Goal: Use online tool/utility: Utilize a website feature to perform a specific function

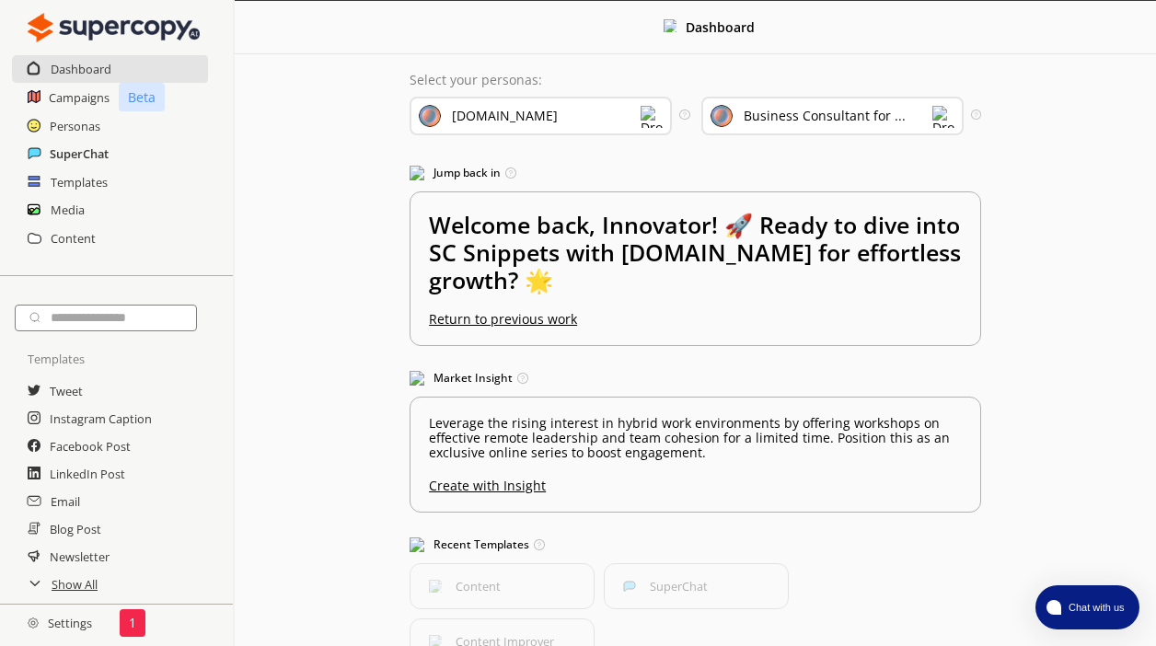
click at [71, 151] on h2 "SuperChat" at bounding box center [79, 154] width 59 height 28
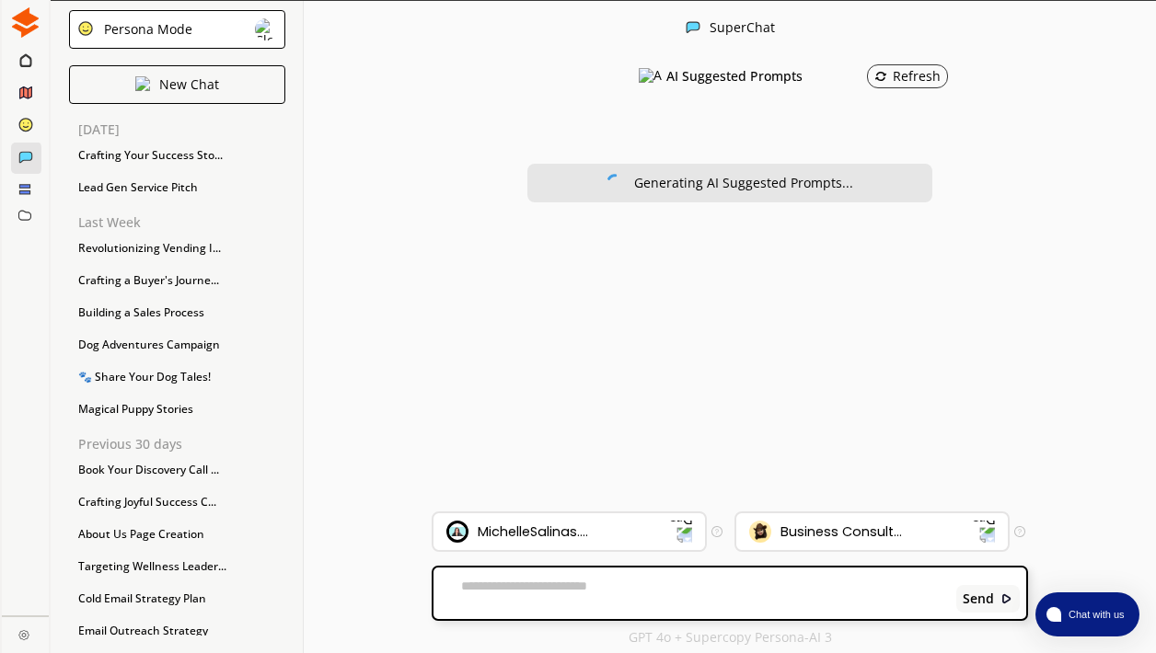
click at [246, 30] on div "Persona Mode" at bounding box center [177, 29] width 216 height 39
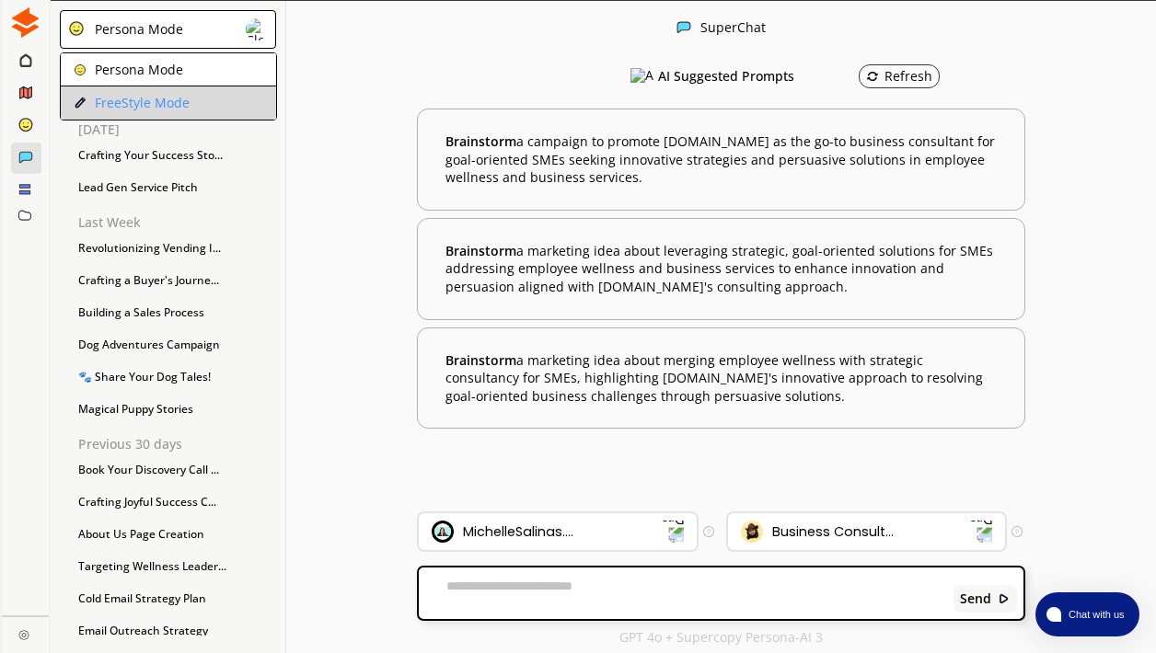
click at [212, 108] on li "FreeStyle Mode" at bounding box center [168, 103] width 215 height 33
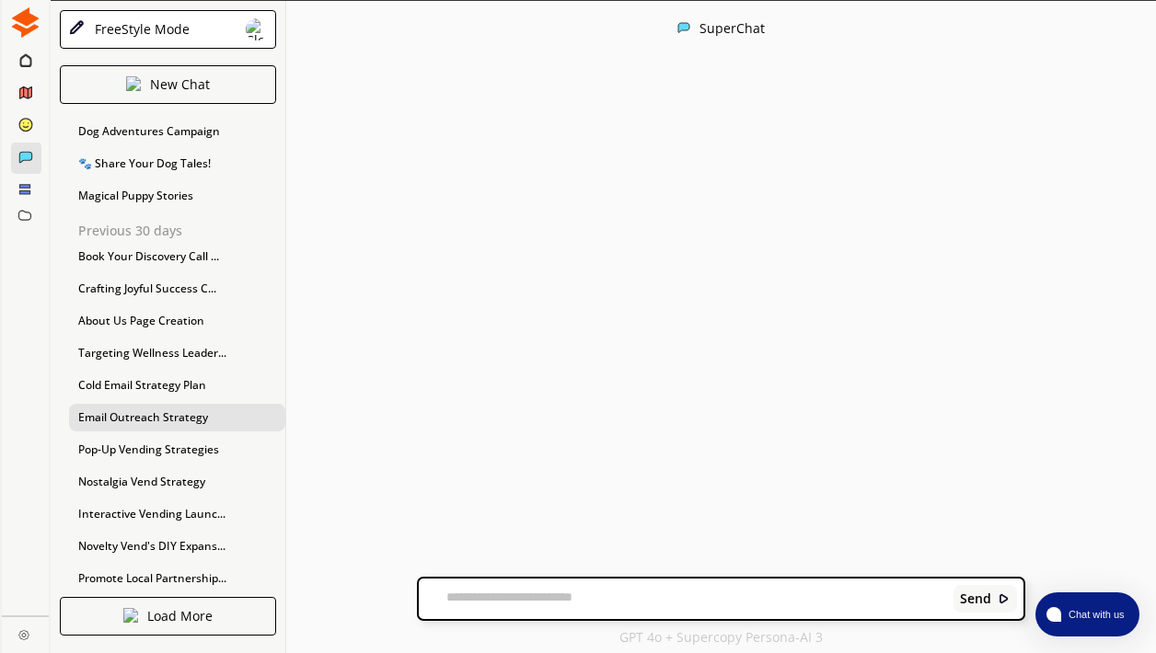
scroll to position [213, 0]
click at [22, 59] on icon at bounding box center [25, 59] width 12 height 15
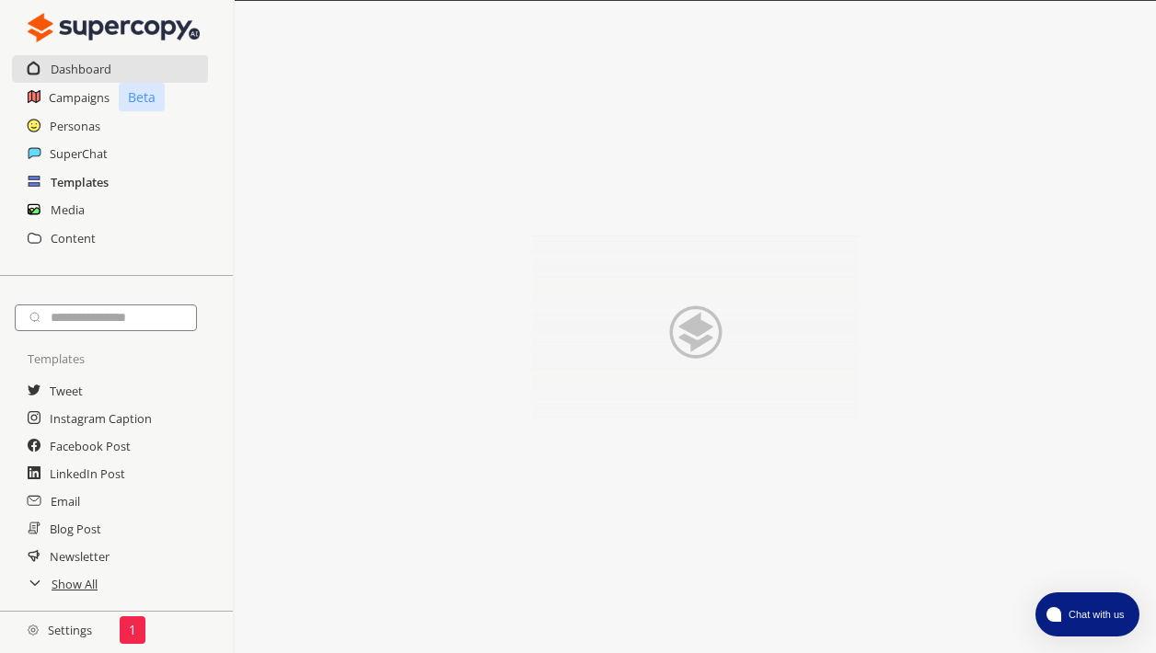
click at [63, 176] on h2 "Templates" at bounding box center [80, 182] width 58 height 28
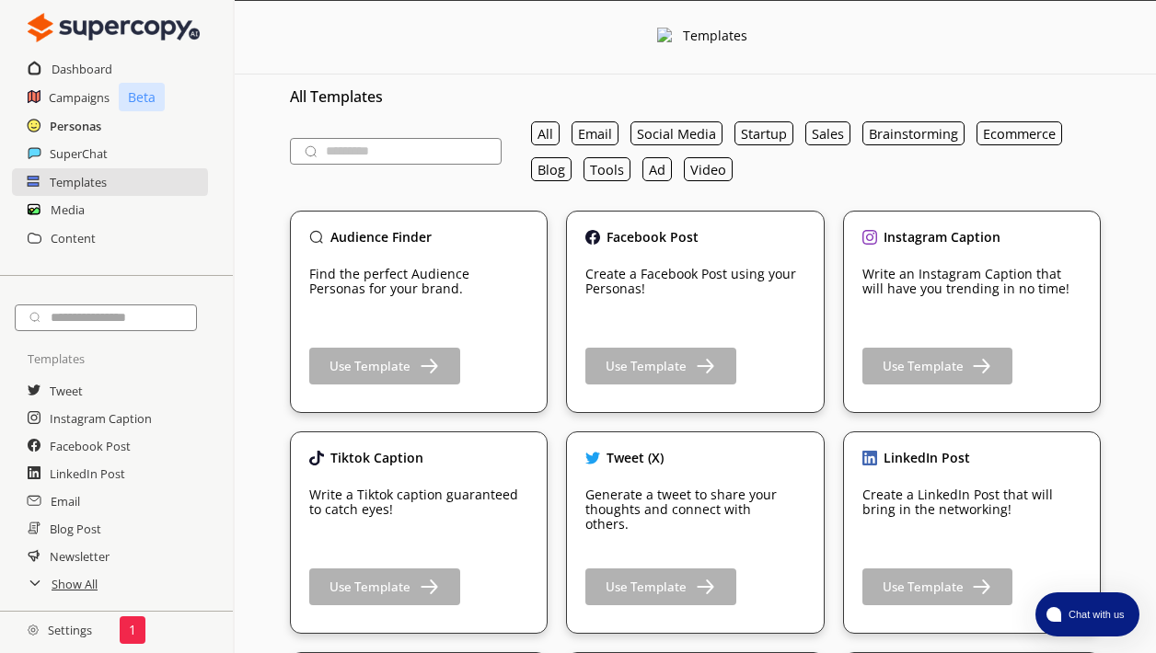
click at [59, 127] on h2 "Personas" at bounding box center [76, 126] width 52 height 28
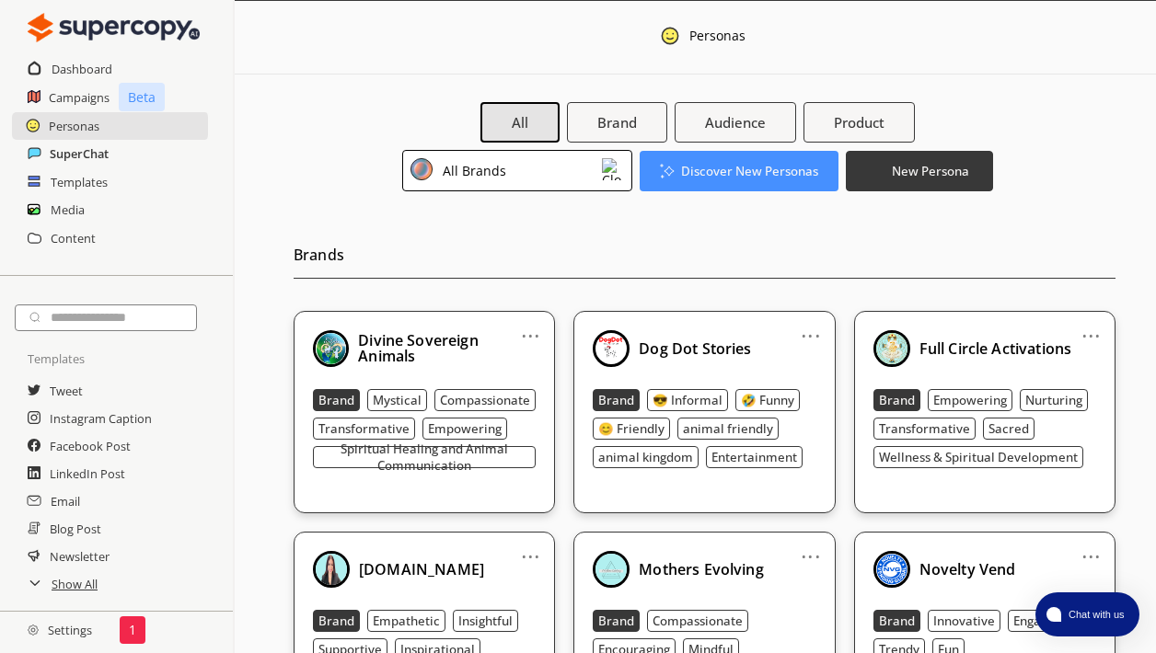
click at [61, 158] on h2 "SuperChat" at bounding box center [79, 154] width 59 height 28
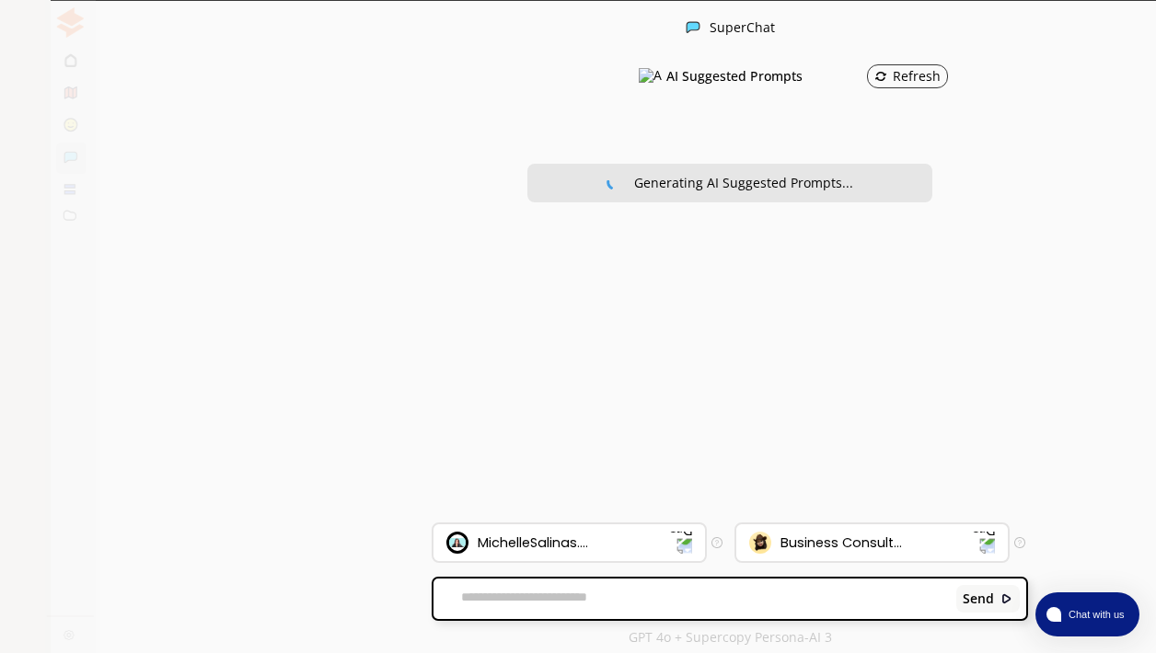
click at [249, 40] on div "Persona Mode" at bounding box center [177, 29] width 216 height 39
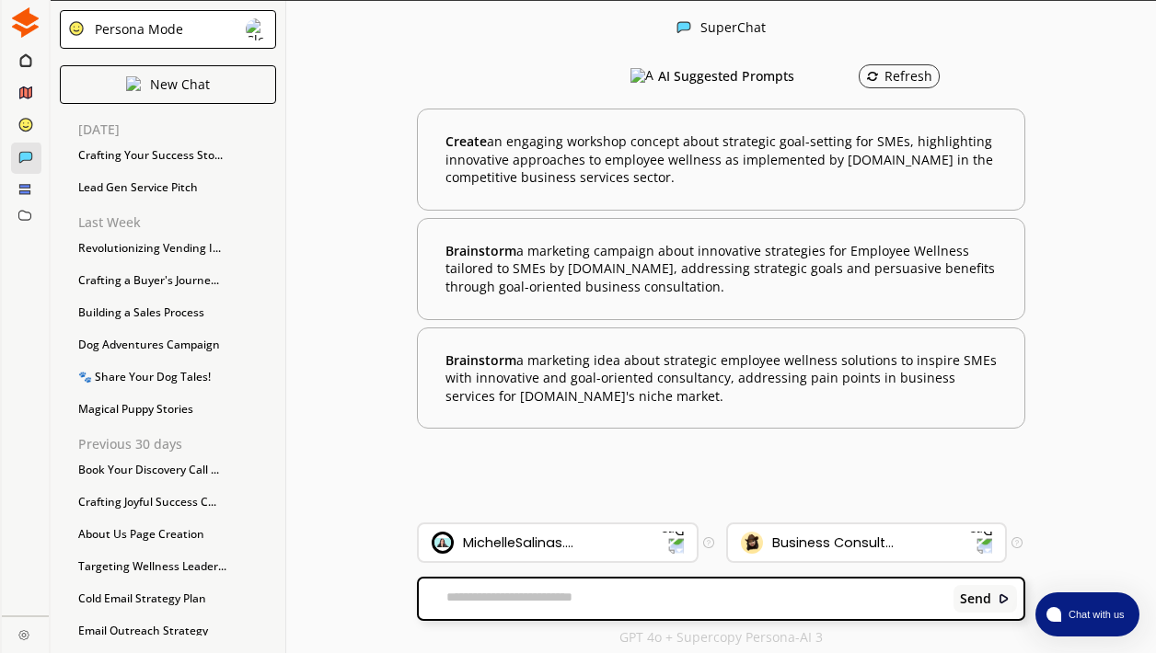
click at [313, 43] on div "SuperChat" at bounding box center [721, 28] width 870 height 55
click at [986, 546] on img at bounding box center [981, 543] width 24 height 24
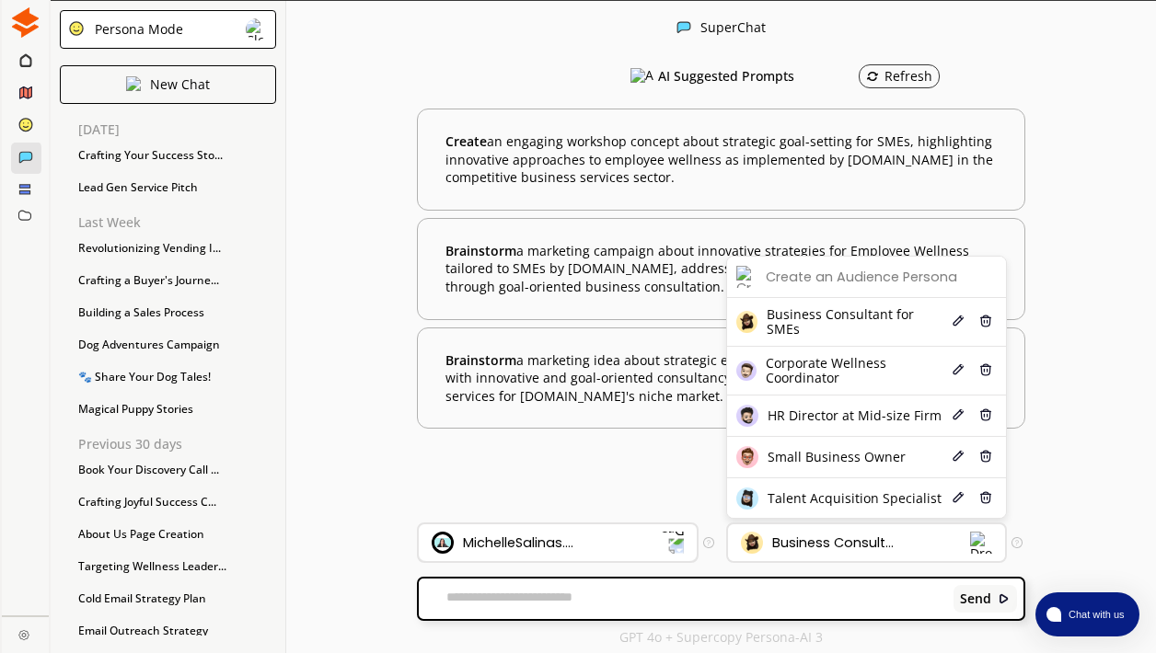
click at [657, 535] on div "MichelleSalinas...." at bounding box center [547, 543] width 230 height 22
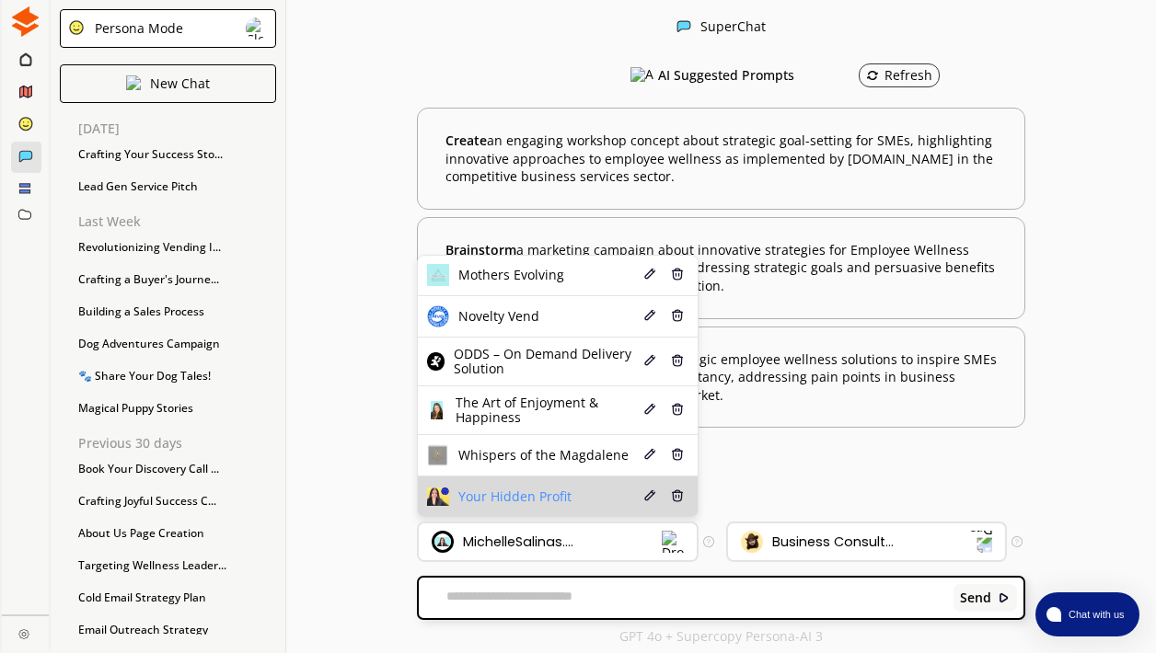
scroll to position [1, 0]
click at [592, 496] on li "Your Hidden Profit Edit Delete" at bounding box center [558, 497] width 280 height 40
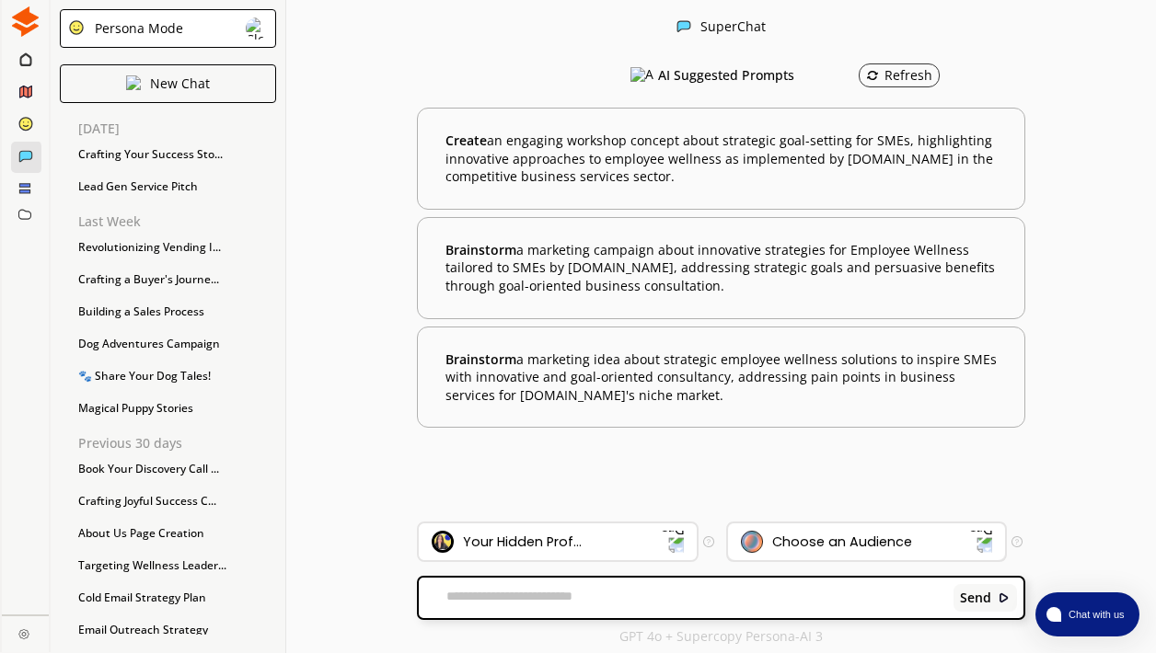
click at [978, 538] on img at bounding box center [981, 542] width 24 height 24
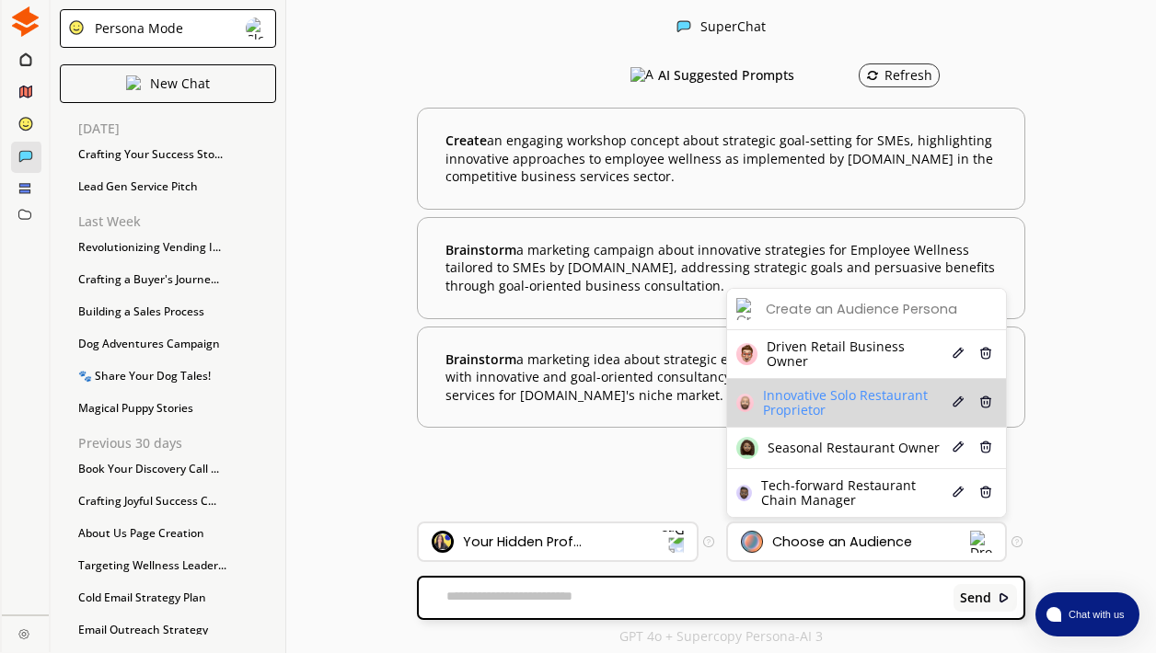
click at [821, 400] on span "Innovative Solo Restaurant Proprietor" at bounding box center [856, 402] width 186 height 29
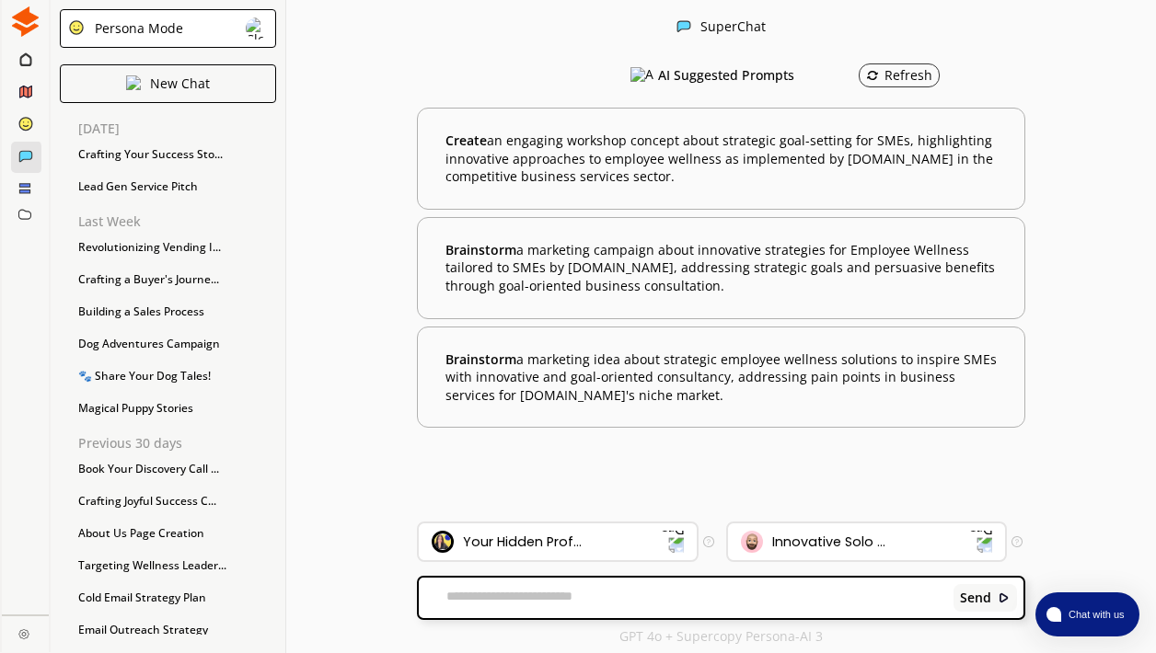
click at [627, 594] on textarea at bounding box center [683, 598] width 528 height 18
type textarea "**********"
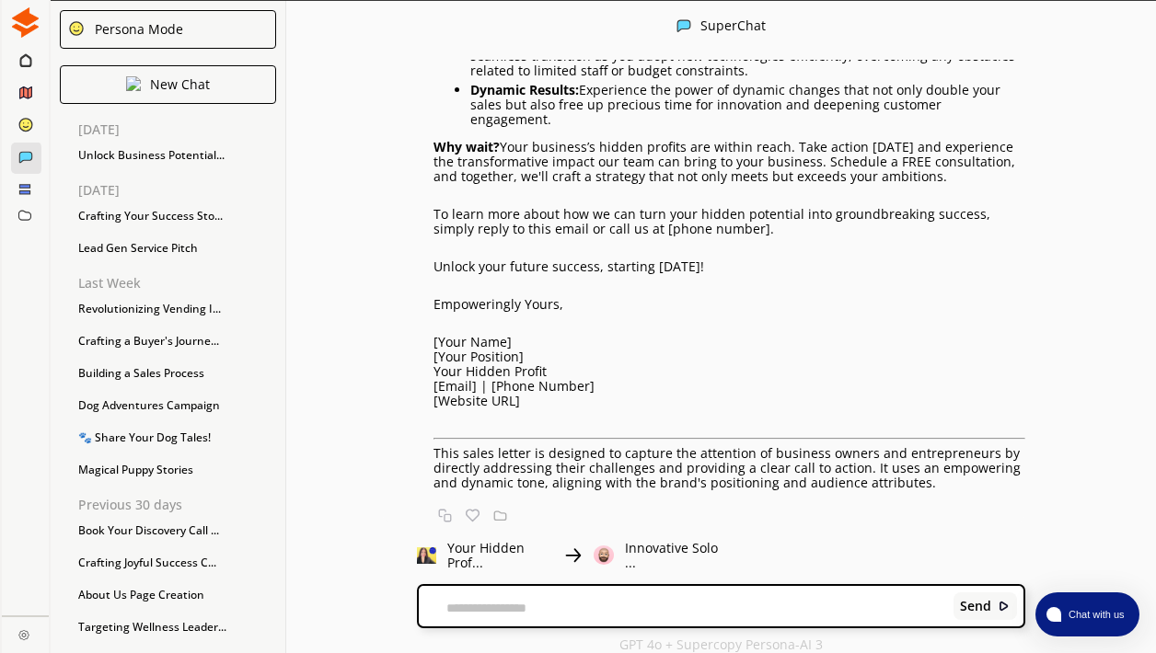
scroll to position [480, 0]
click at [478, 513] on img at bounding box center [473, 517] width 14 height 14
click at [505, 515] on img at bounding box center [500, 517] width 14 height 14
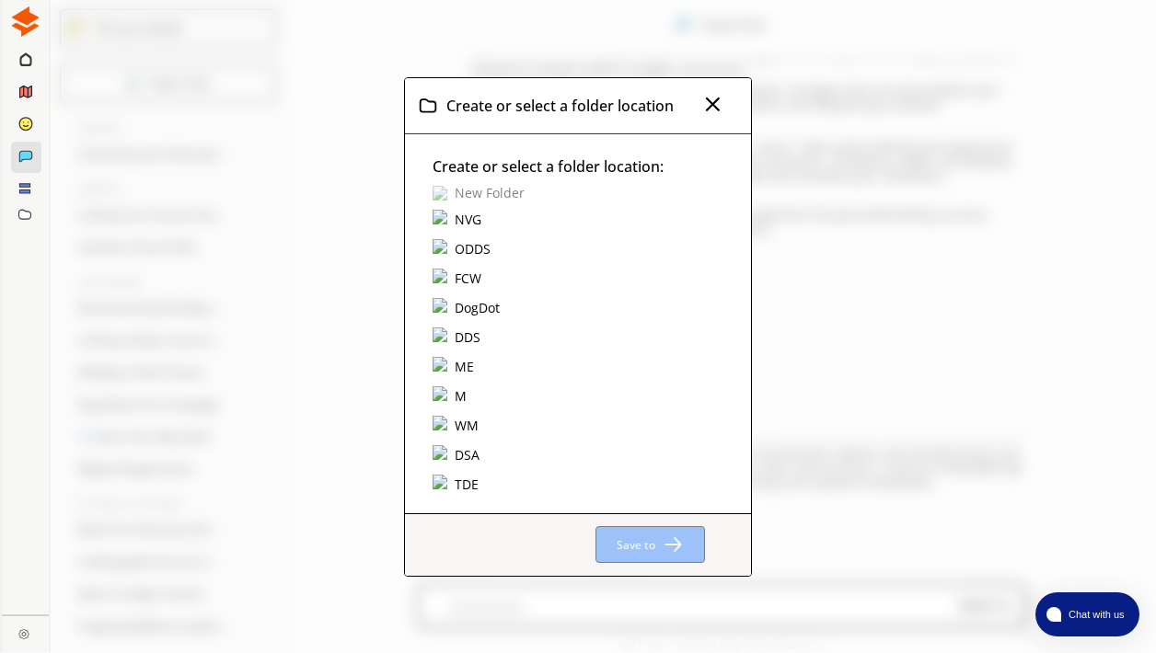
scroll to position [1, 0]
click at [497, 193] on p "New Folder" at bounding box center [490, 193] width 70 height 15
click at [497, 193] on input "text" at bounding box center [529, 192] width 193 height 26
type input "*"
type input "***"
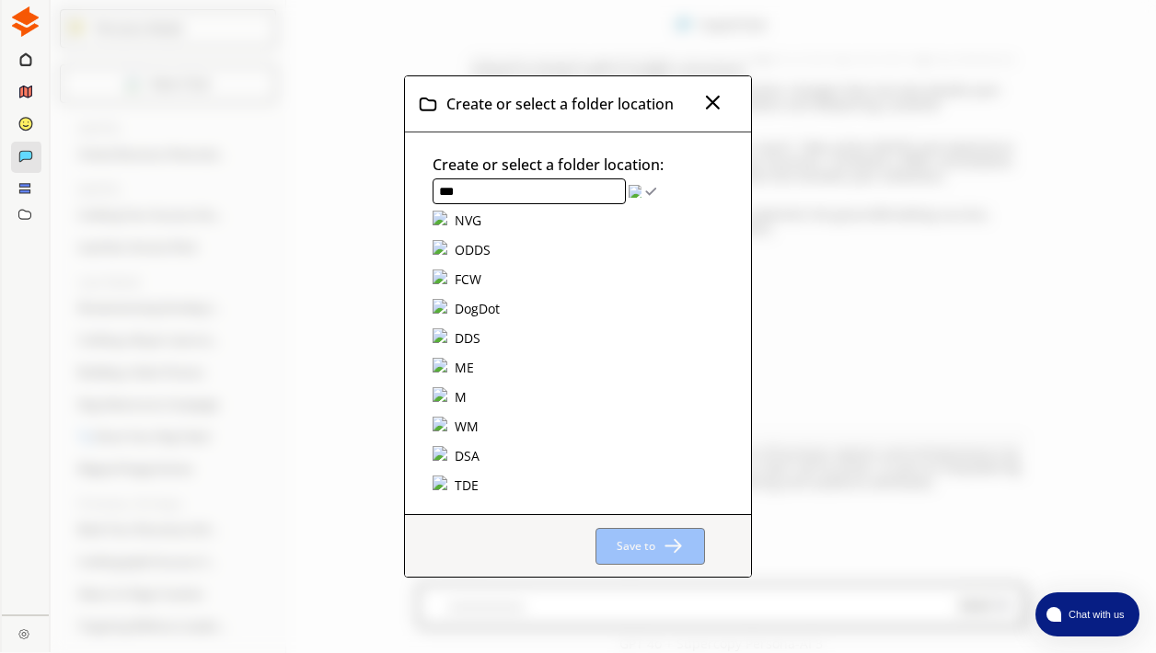
click at [648, 192] on img "Create Top-Level Folder" at bounding box center [650, 191] width 13 height 13
click at [646, 190] on img "Create Top-Level Folder" at bounding box center [650, 191] width 13 height 13
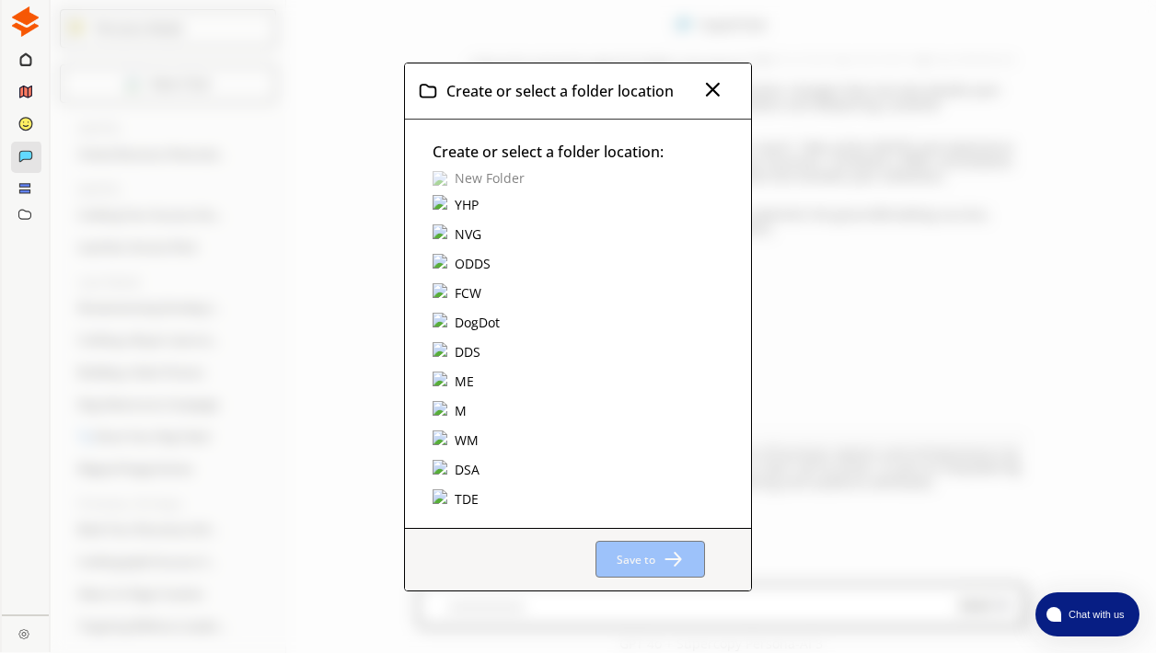
click at [651, 189] on div "Create or select a folder location: New Folder YHP NVG ODDS FCW DogDot DDS ME M…" at bounding box center [578, 324] width 347 height 409
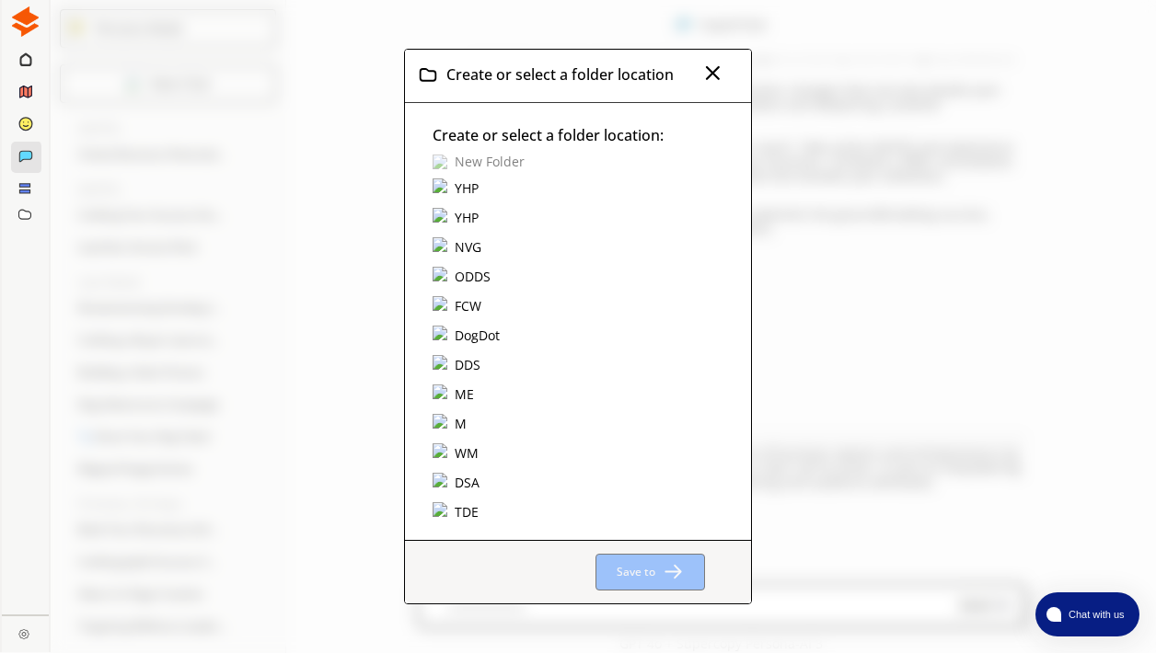
scroll to position [3, 0]
click at [463, 190] on div "YHP" at bounding box center [466, 189] width 29 height 20
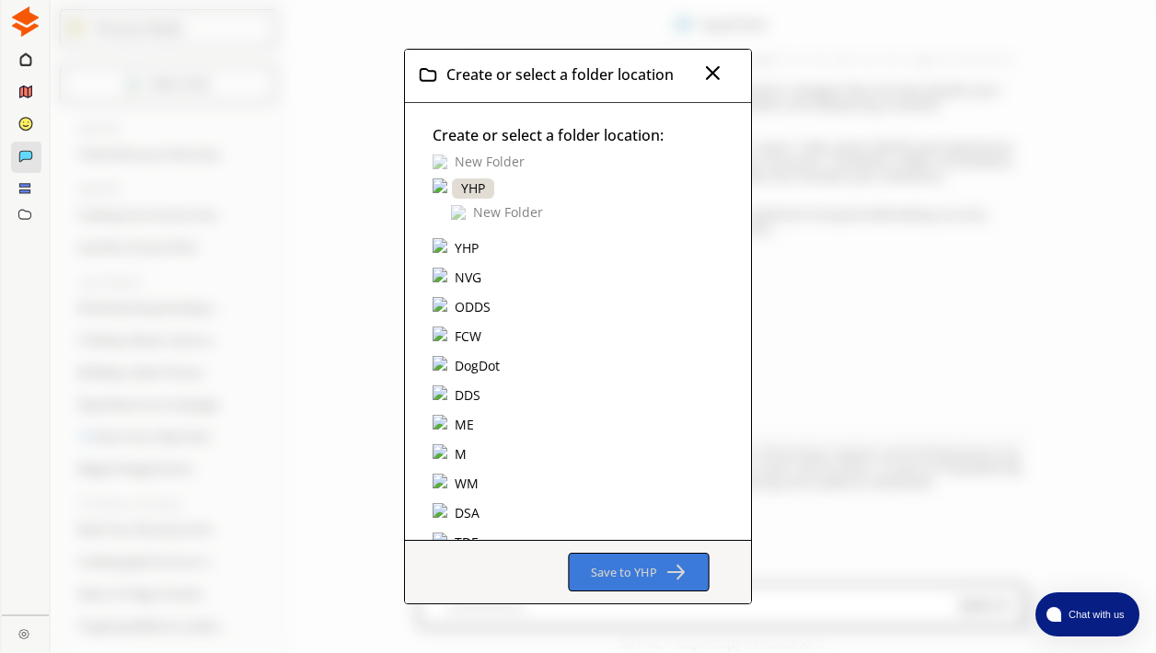
click at [630, 584] on button "Save to YHP" at bounding box center [638, 572] width 141 height 39
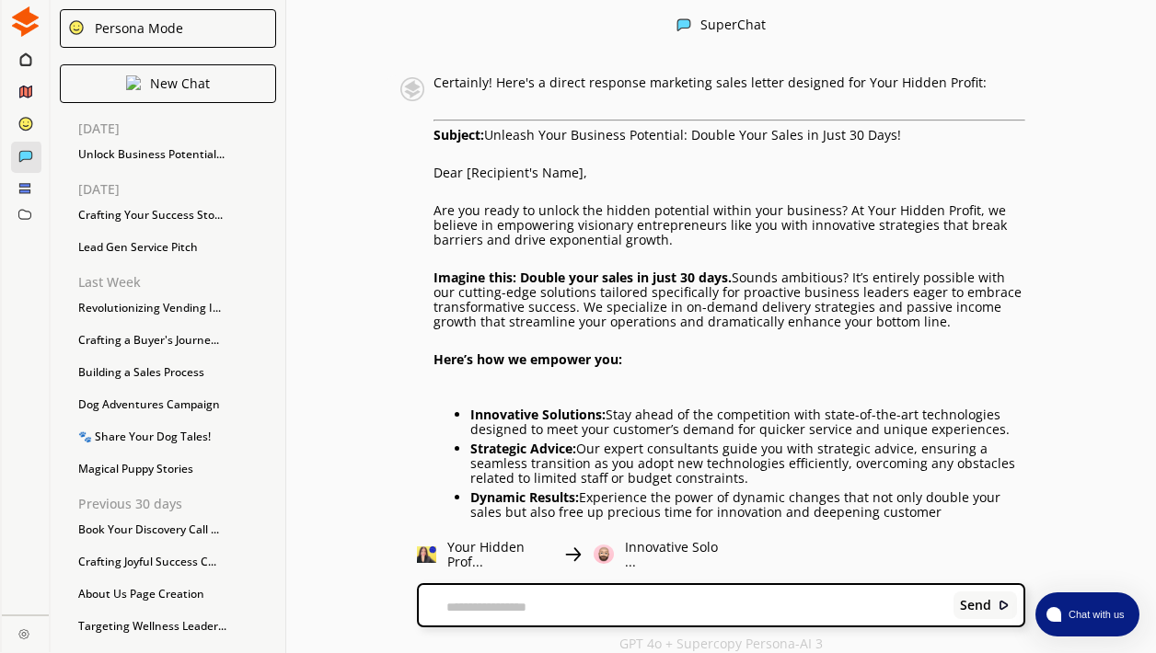
scroll to position [70, 0]
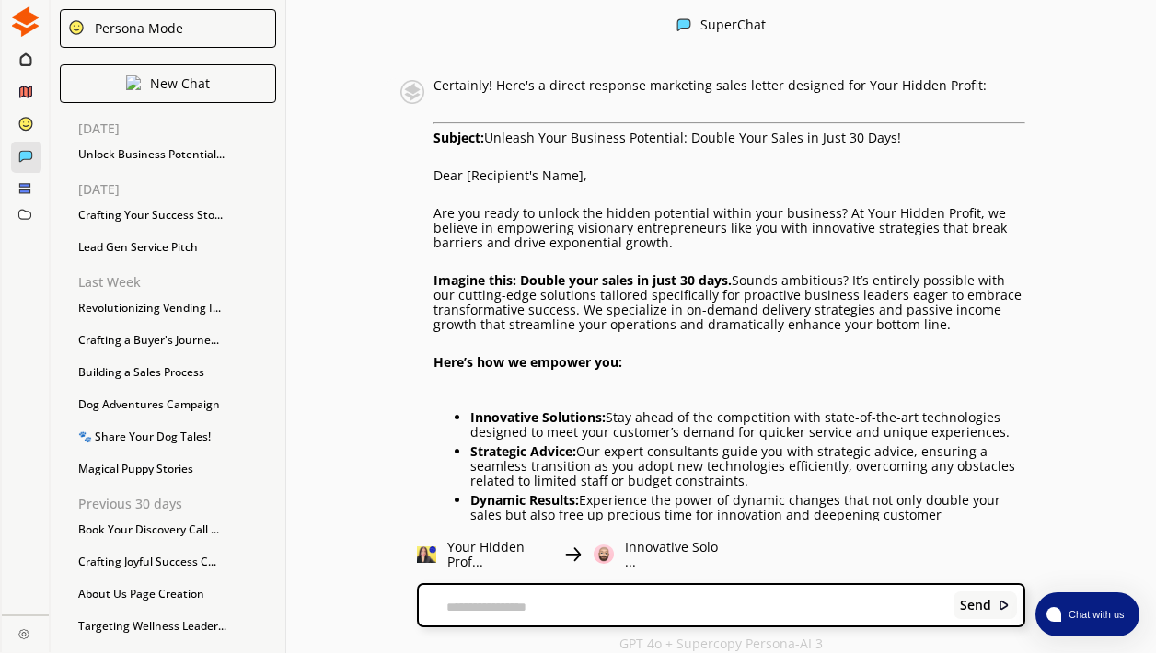
click at [496, 606] on textarea at bounding box center [683, 607] width 528 height 15
type textarea "**********"
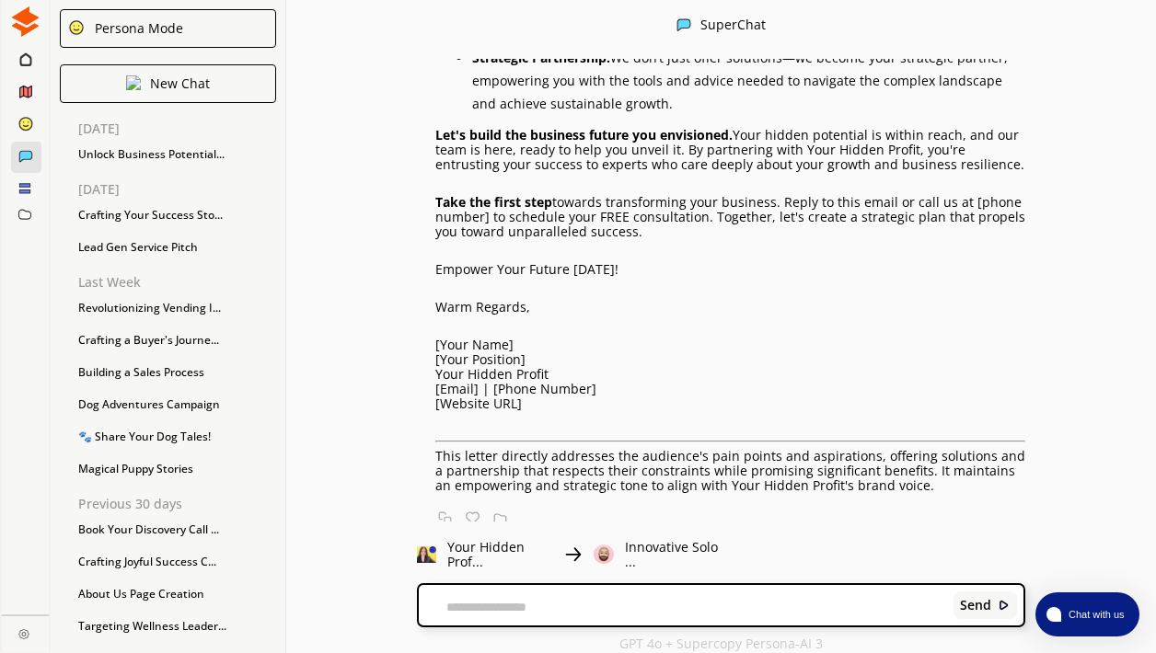
scroll to position [1, 0]
click at [479, 512] on img at bounding box center [473, 519] width 14 height 14
click at [505, 514] on img at bounding box center [500, 519] width 14 height 14
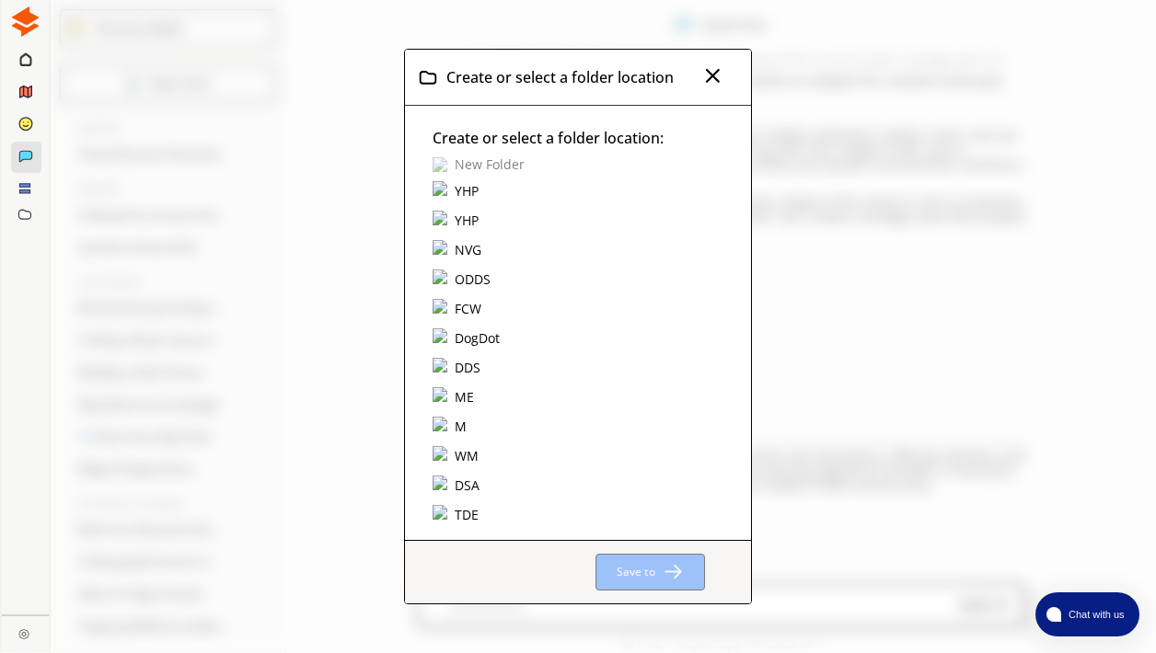
click at [467, 195] on div "YHP" at bounding box center [466, 191] width 29 height 20
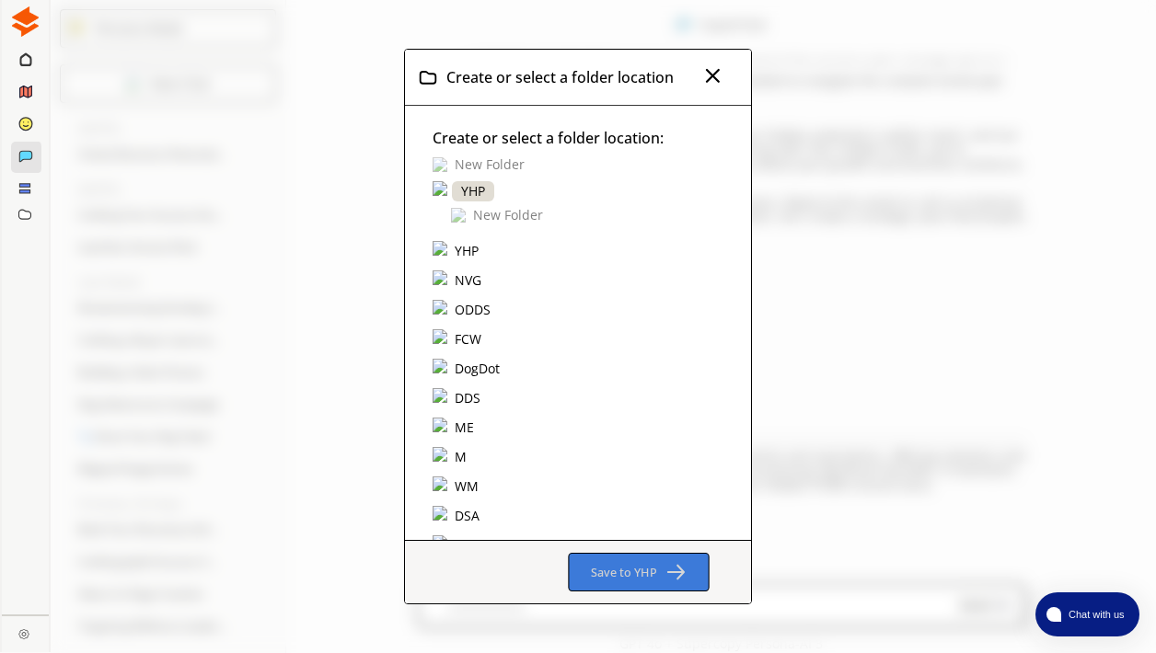
click at [595, 566] on b "Save to YHP" at bounding box center [622, 572] width 65 height 17
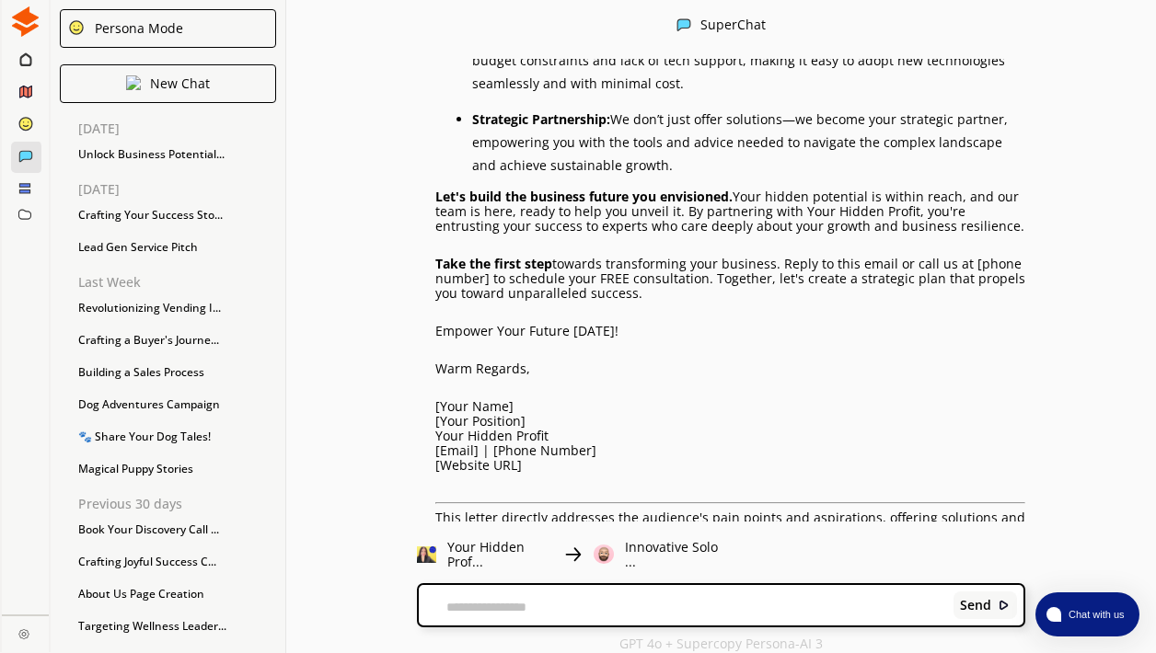
scroll to position [1570, 0]
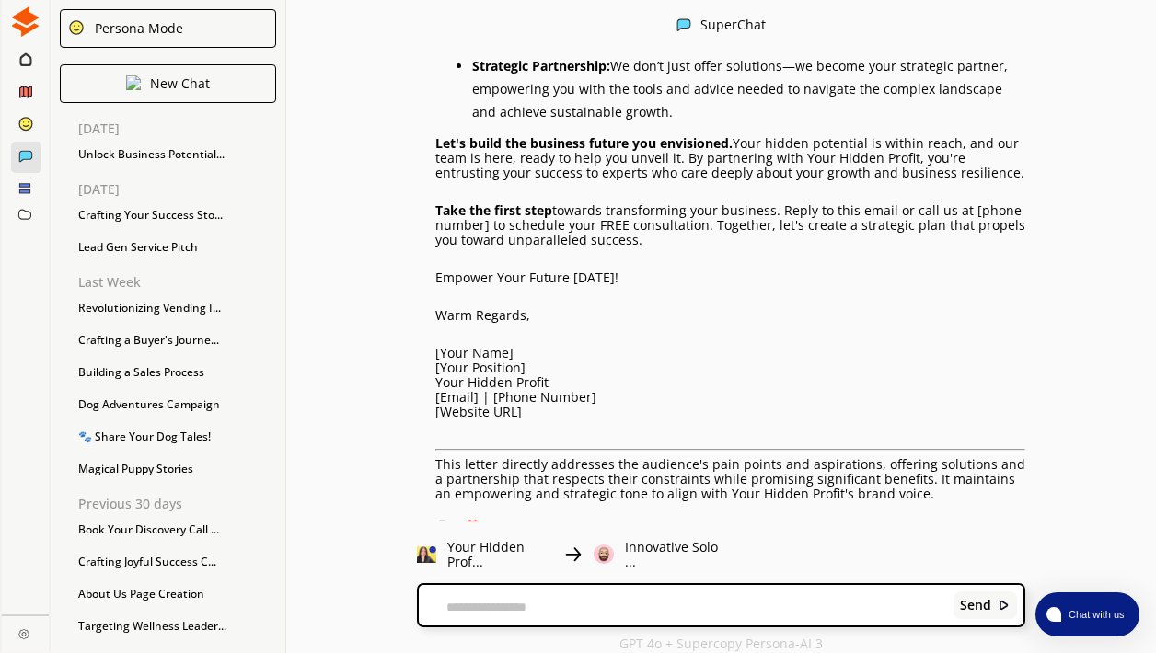
click at [488, 607] on textarea at bounding box center [683, 607] width 528 height 15
type textarea "*"
type textarea "**********"
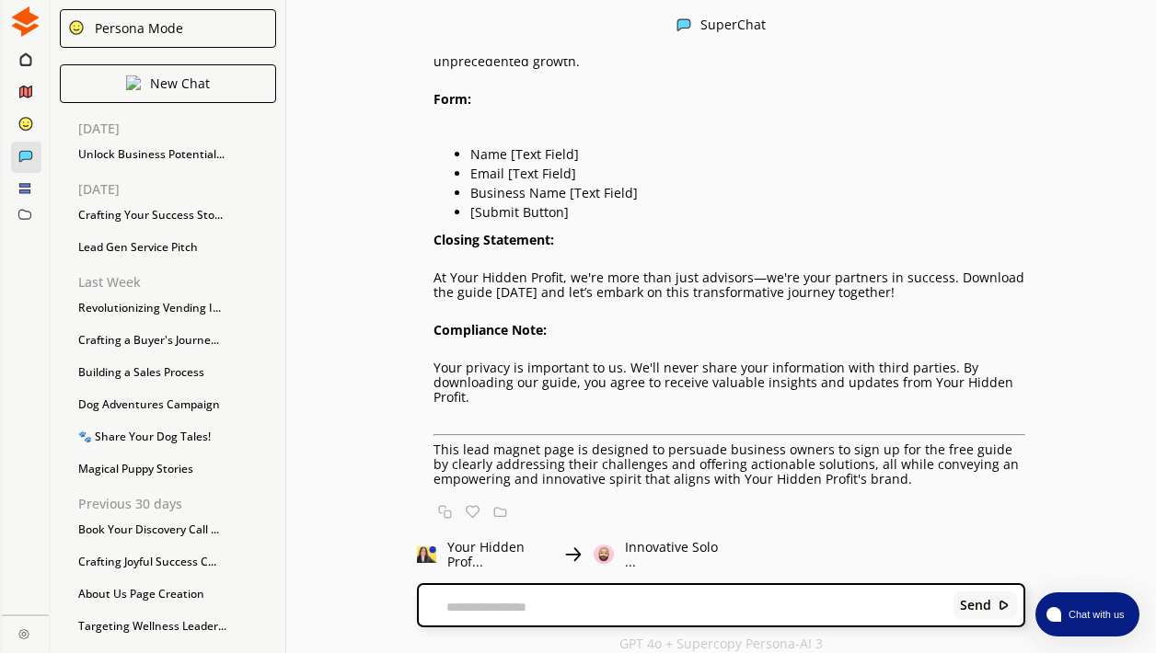
scroll to position [1, 0]
click at [507, 511] on img at bounding box center [500, 512] width 14 height 14
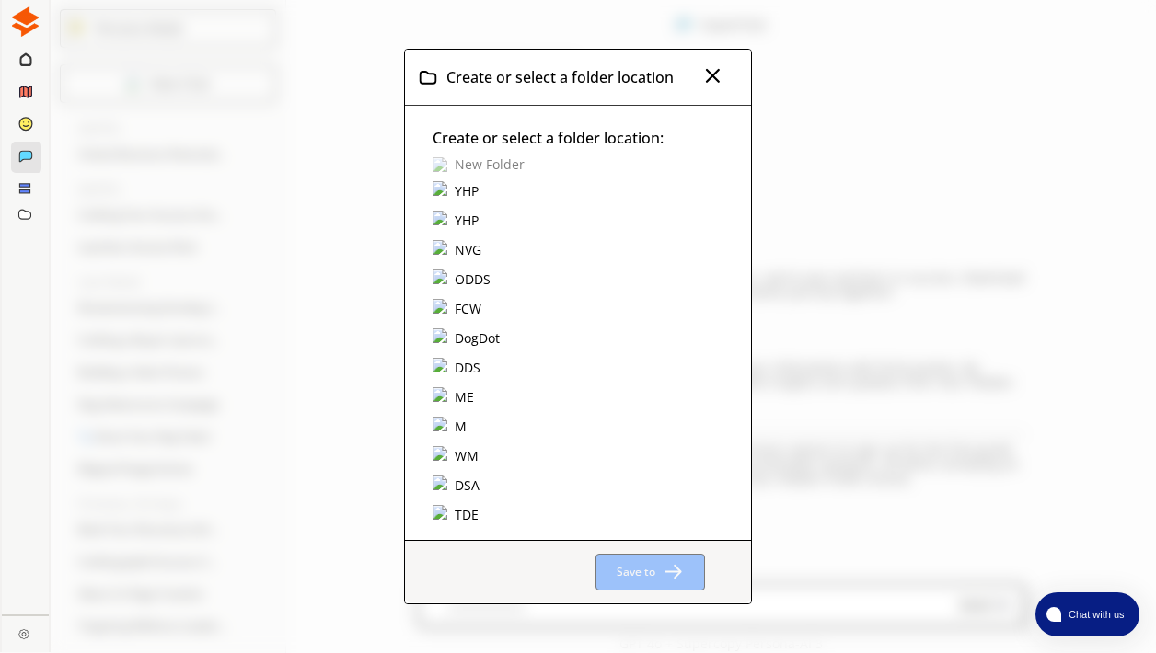
click at [469, 188] on div "YHP" at bounding box center [466, 191] width 29 height 20
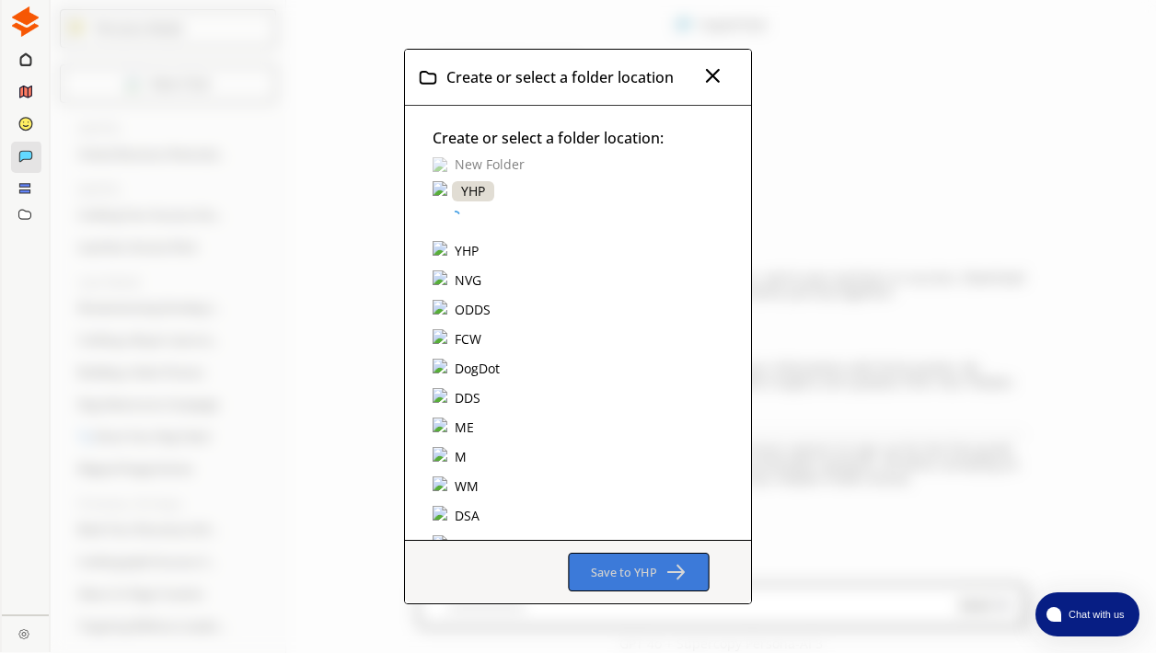
click at [595, 567] on b "Save to YHP" at bounding box center [622, 572] width 65 height 17
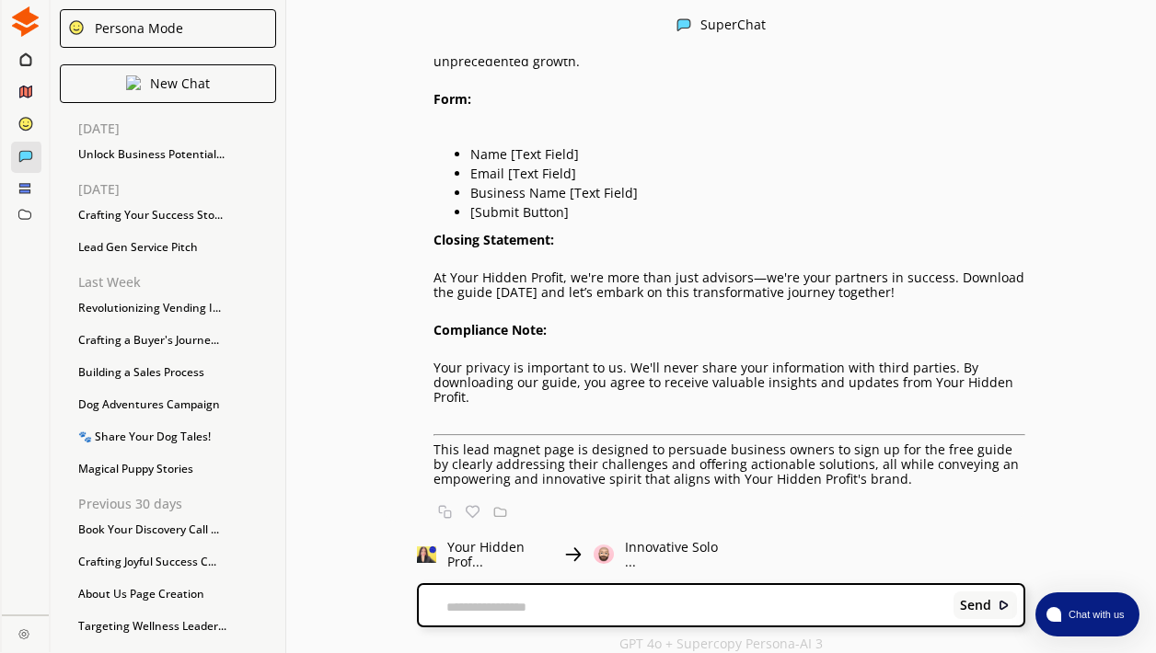
click at [512, 600] on textarea at bounding box center [683, 607] width 528 height 15
type textarea "**********"
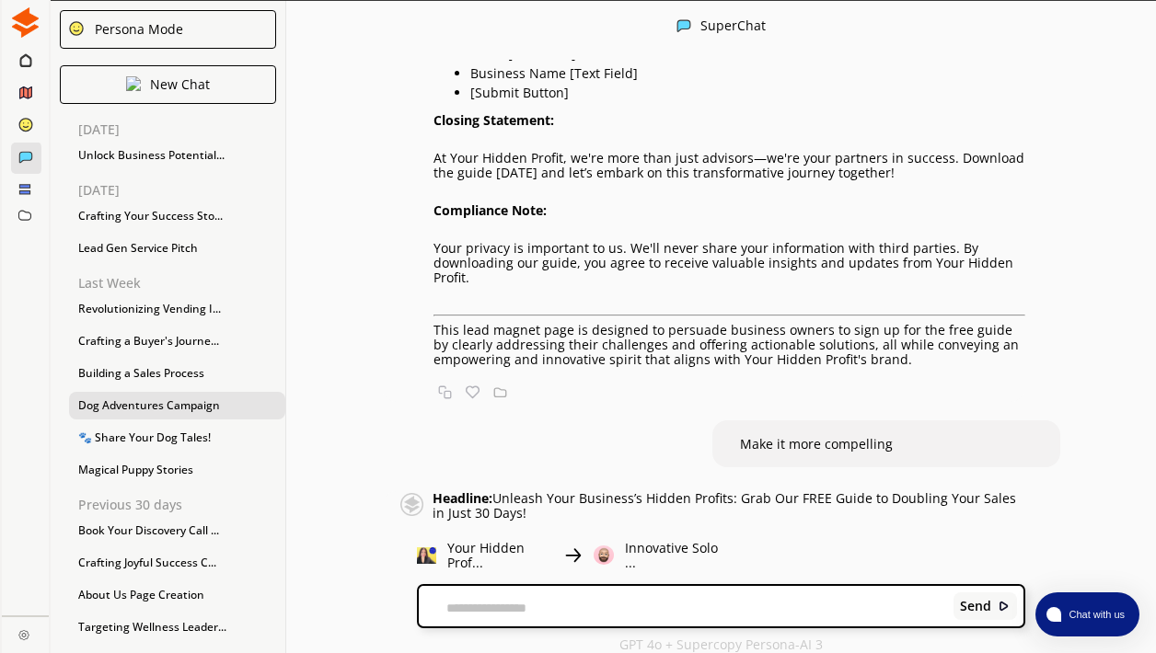
scroll to position [0, 0]
paste textarea "**********"
type textarea "**********"
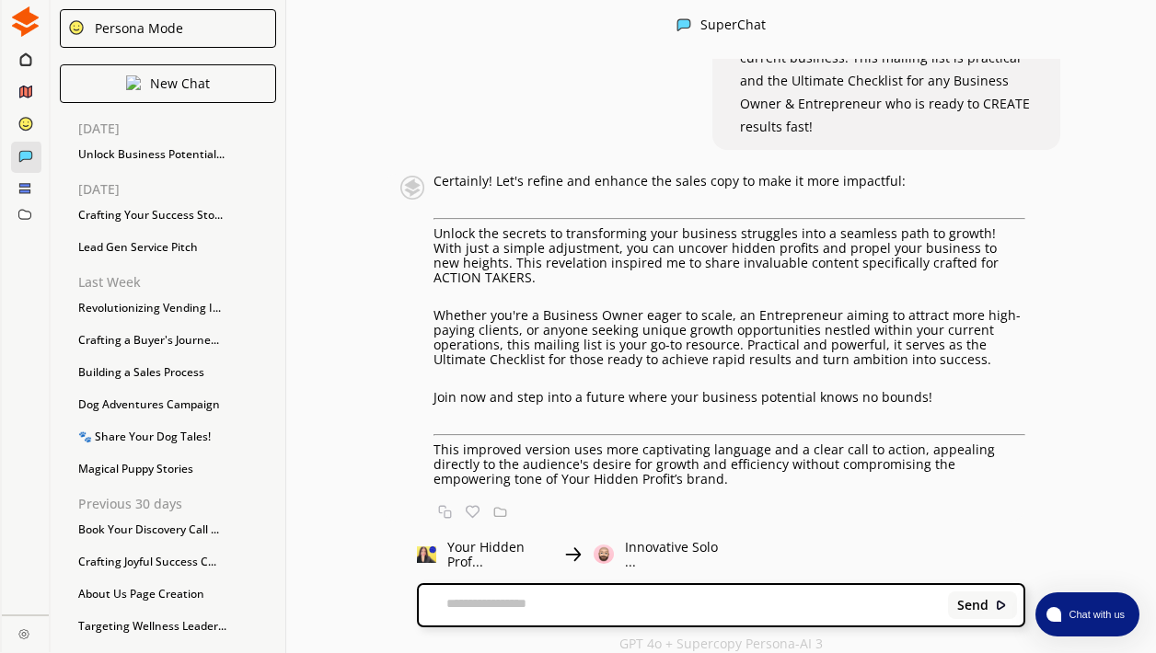
scroll to position [1, 0]
click at [490, 608] on textarea at bounding box center [681, 607] width 524 height 15
type textarea "**********"
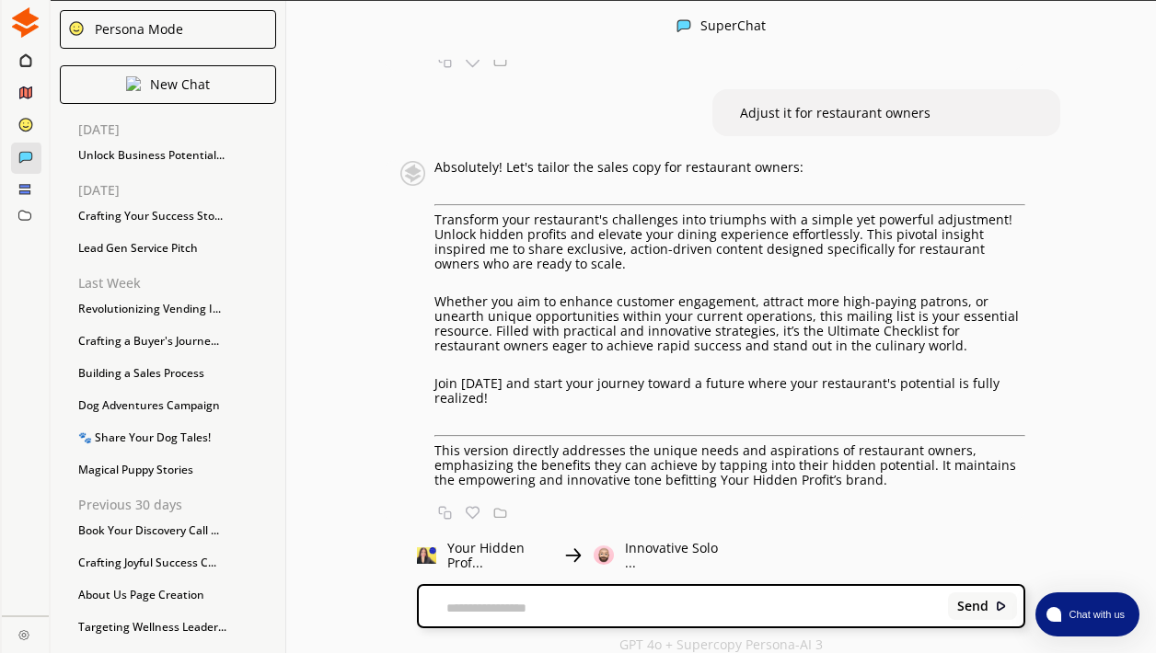
scroll to position [5621, 0]
type textarea "*"
type textarea "**********"
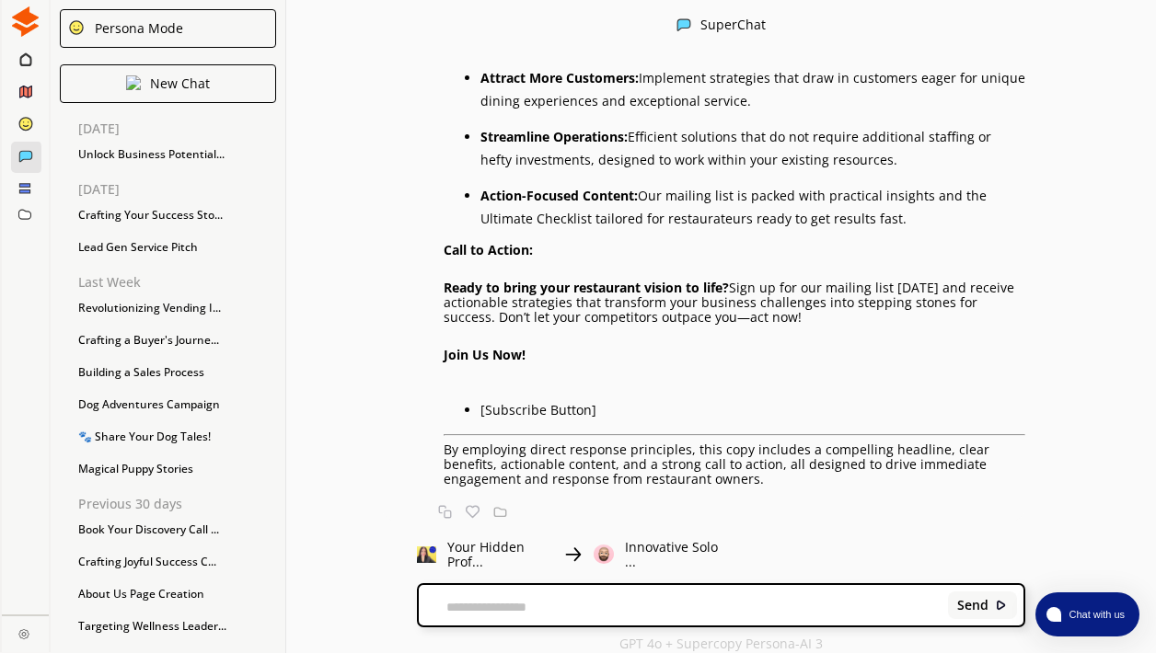
scroll to position [1, 0]
click at [478, 510] on img at bounding box center [473, 512] width 14 height 14
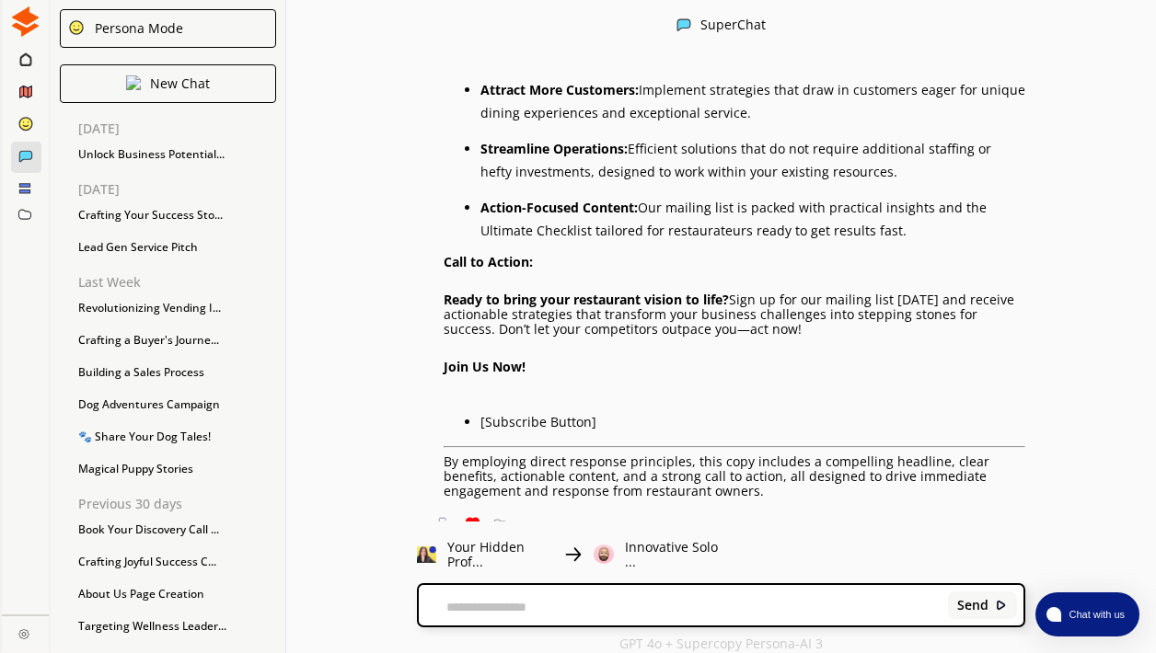
scroll to position [6616, 0]
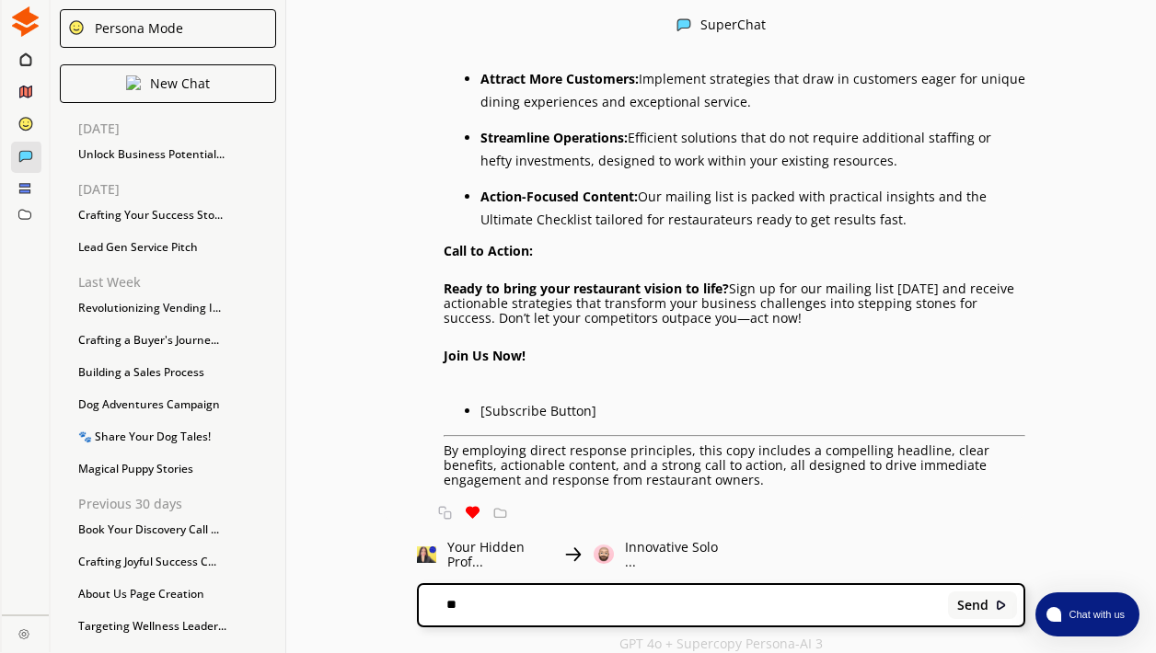
type textarea "*"
click at [449, 603] on textarea "**********" at bounding box center [681, 605] width 524 height 18
click at [648, 606] on textarea "**********" at bounding box center [681, 605] width 524 height 18
click at [724, 602] on textarea "**********" at bounding box center [681, 605] width 524 height 18
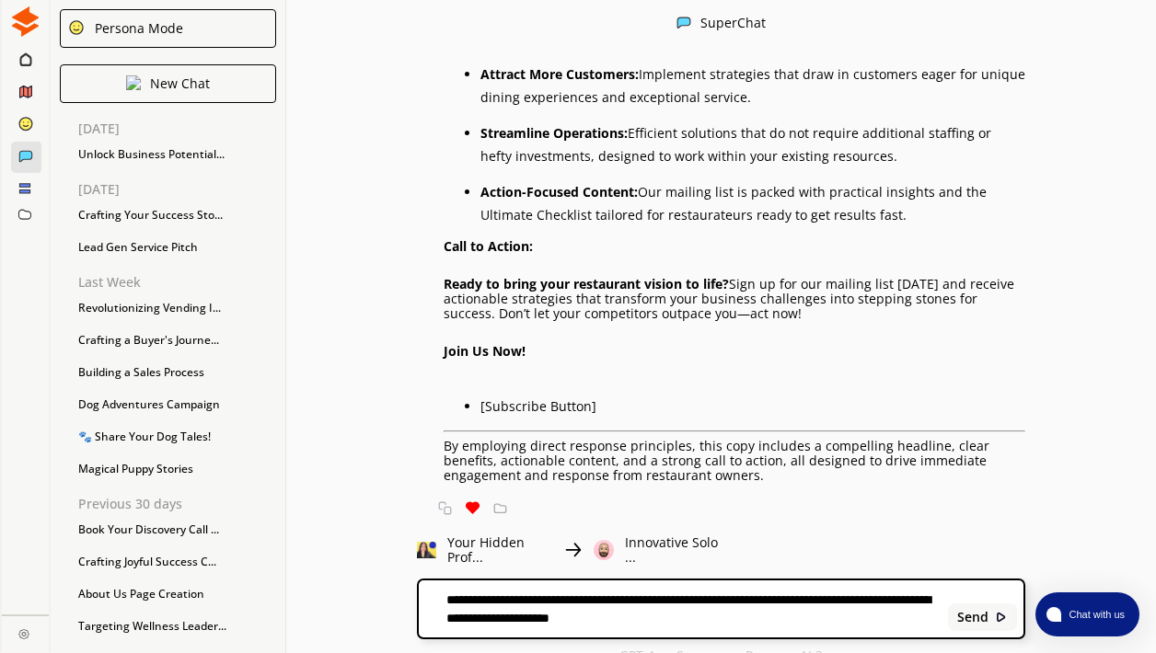
type textarea "**********"
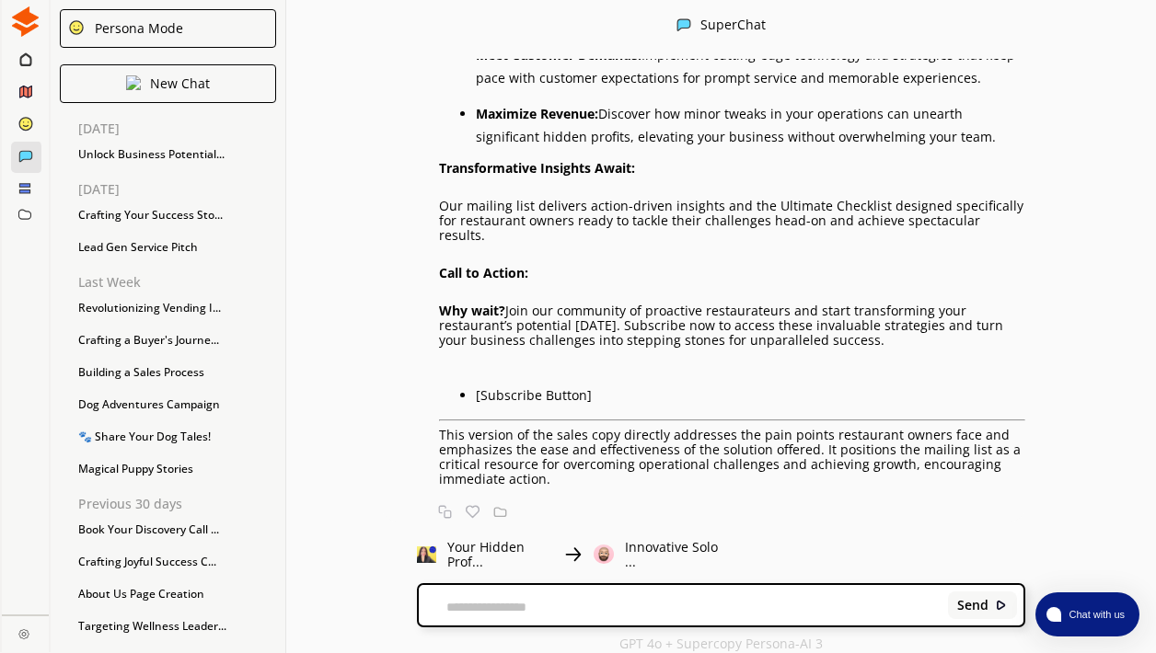
scroll to position [1, 0]
type textarea "**********"
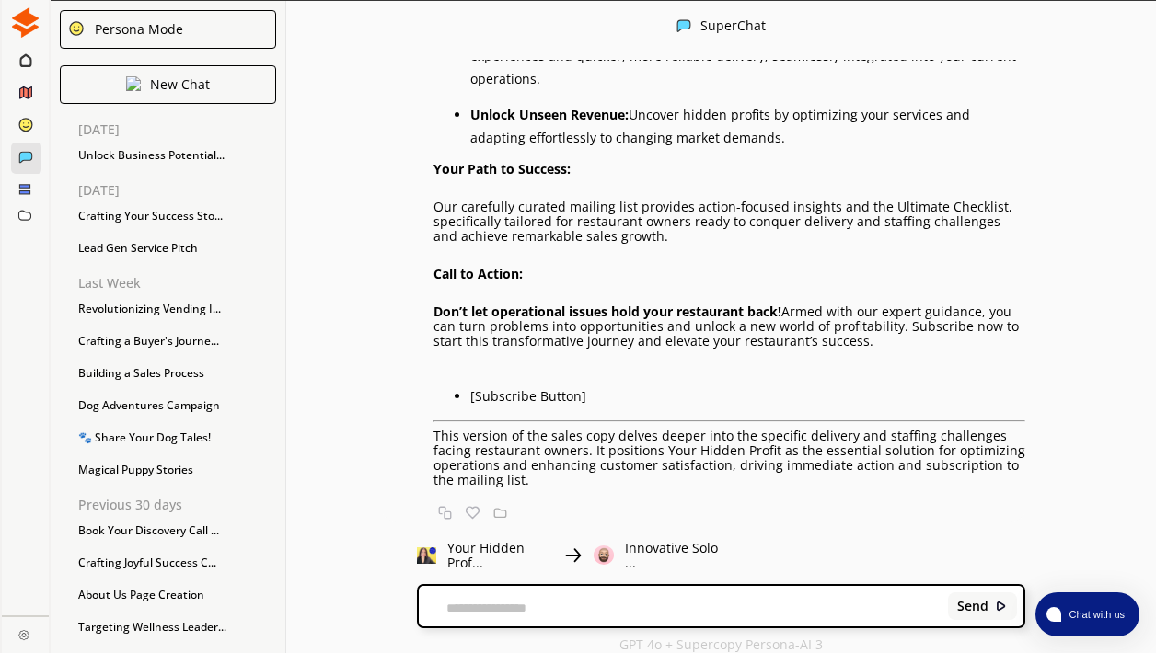
scroll to position [8871, 0]
click at [478, 511] on img at bounding box center [473, 513] width 14 height 14
click at [502, 511] on img at bounding box center [500, 513] width 14 height 14
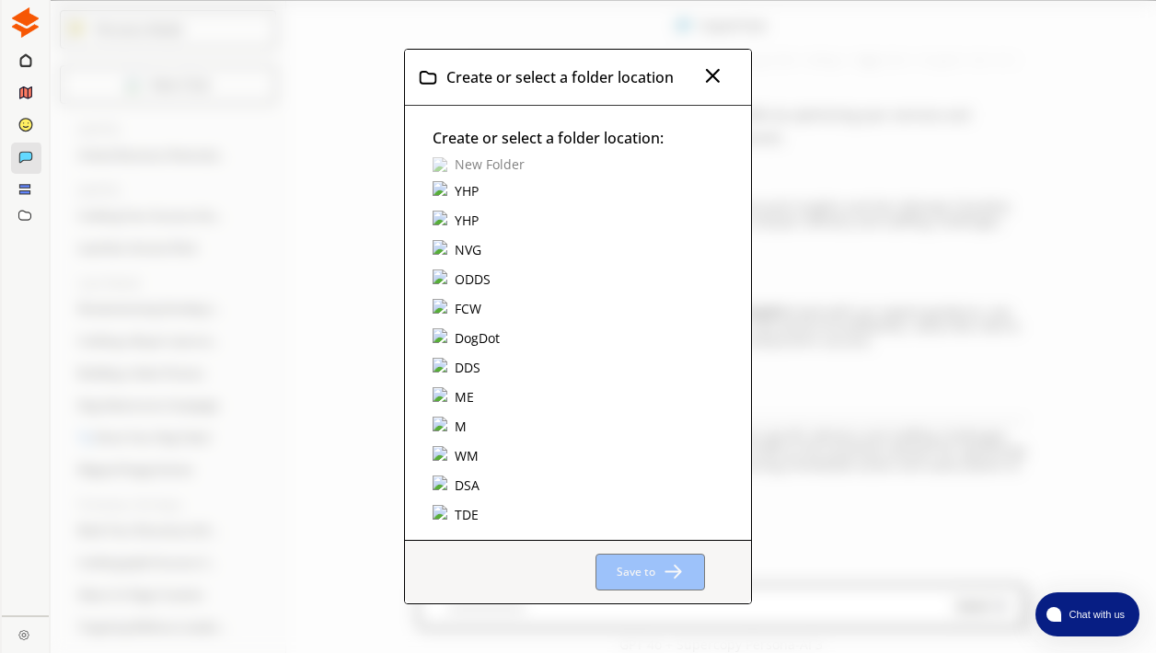
click at [464, 192] on div "YHP" at bounding box center [466, 191] width 29 height 20
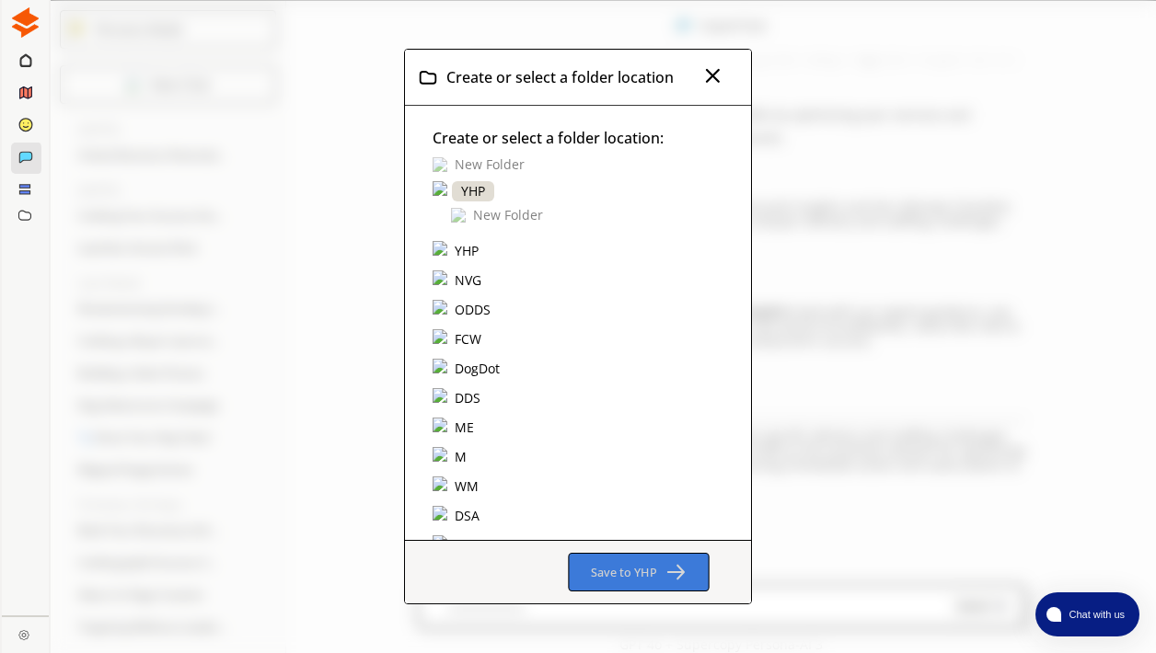
click at [606, 570] on b "Save to YHP" at bounding box center [622, 572] width 65 height 17
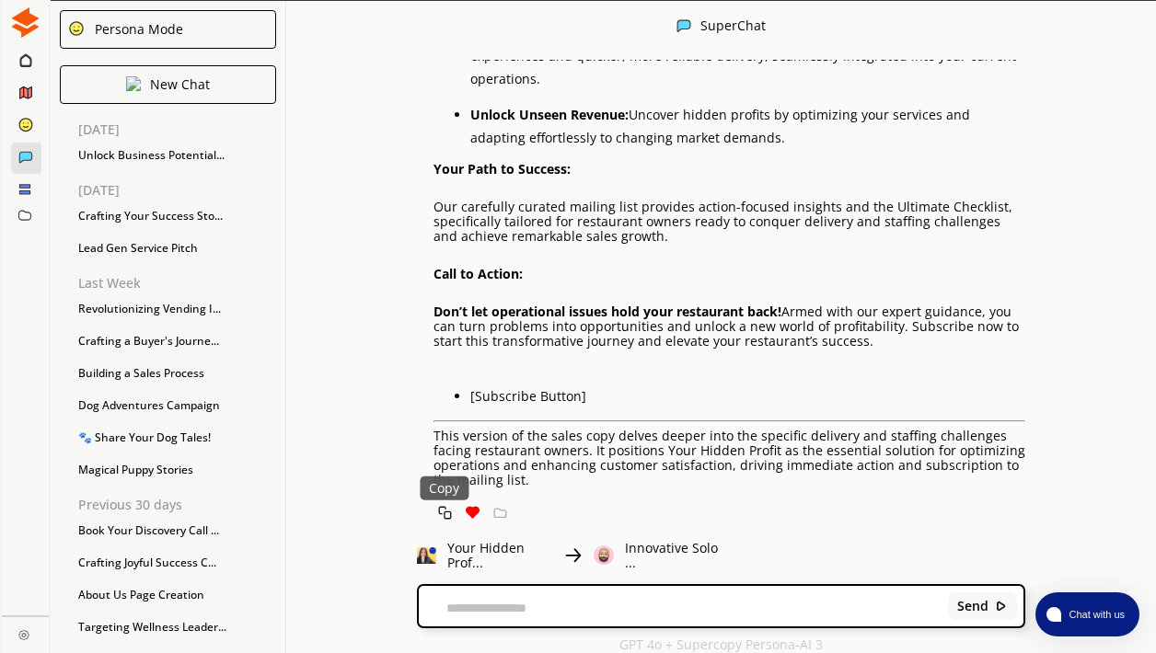
click at [451, 512] on img at bounding box center [445, 513] width 14 height 14
